Goal: Transaction & Acquisition: Subscribe to service/newsletter

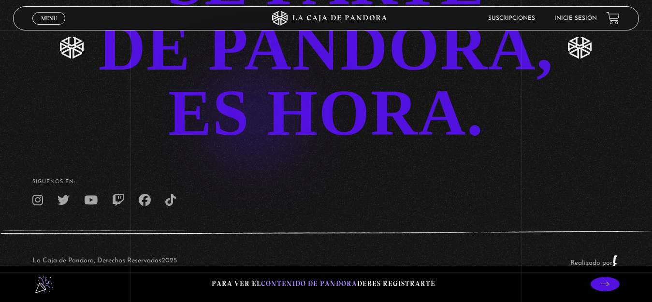
scroll to position [2019, 0]
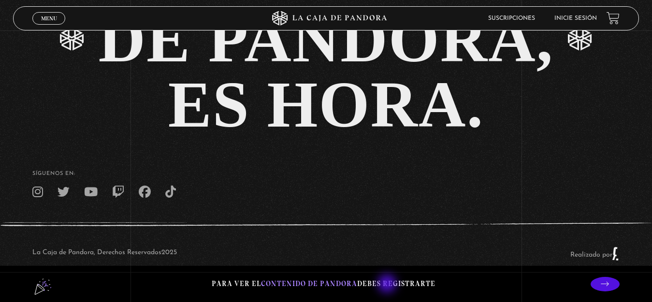
click at [388, 284] on p "Para ver el contenido de Pandora debes registrarte" at bounding box center [324, 284] width 224 height 13
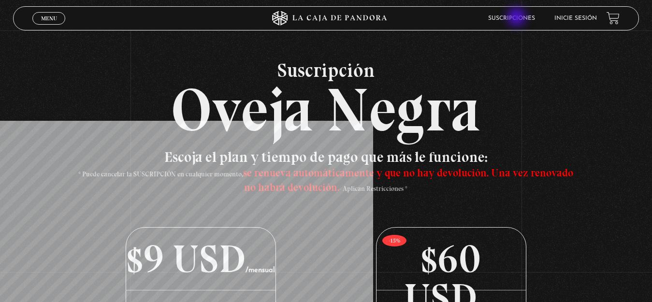
click at [518, 18] on link "Suscripciones" at bounding box center [511, 18] width 47 height 6
